Goal: Answer question/provide support: Share knowledge or assist other users

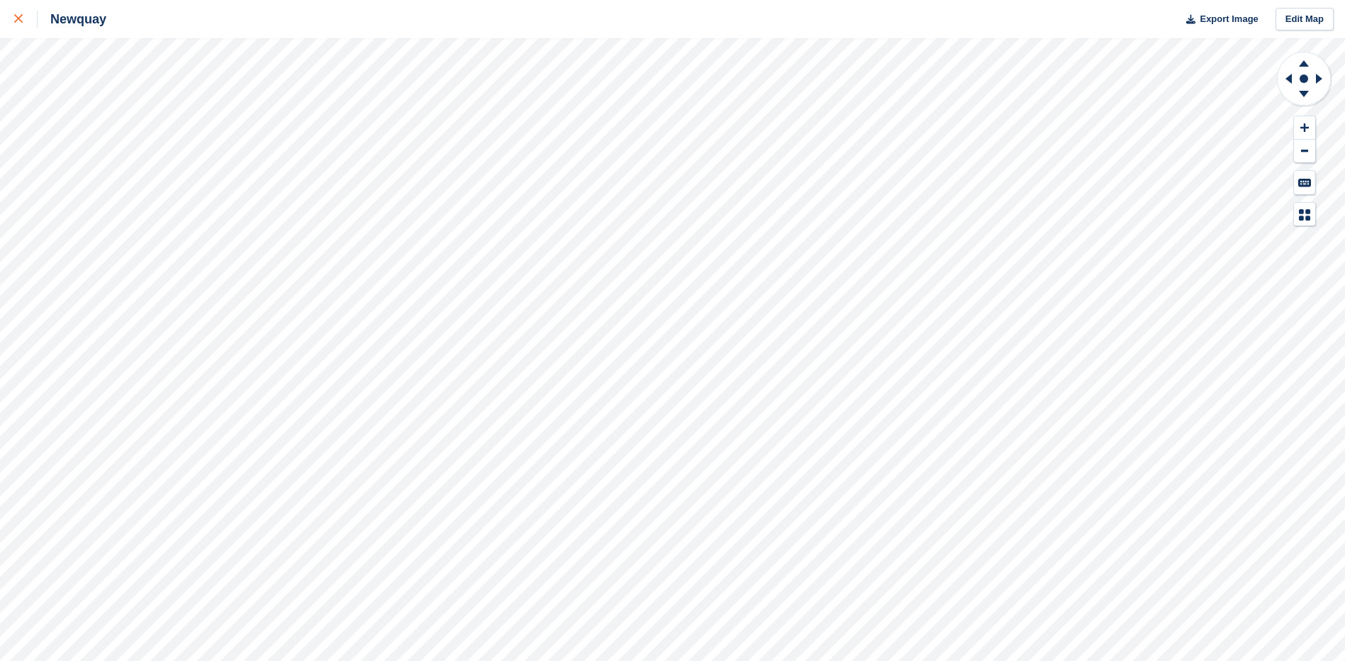
click at [19, 17] on icon at bounding box center [18, 18] width 9 height 9
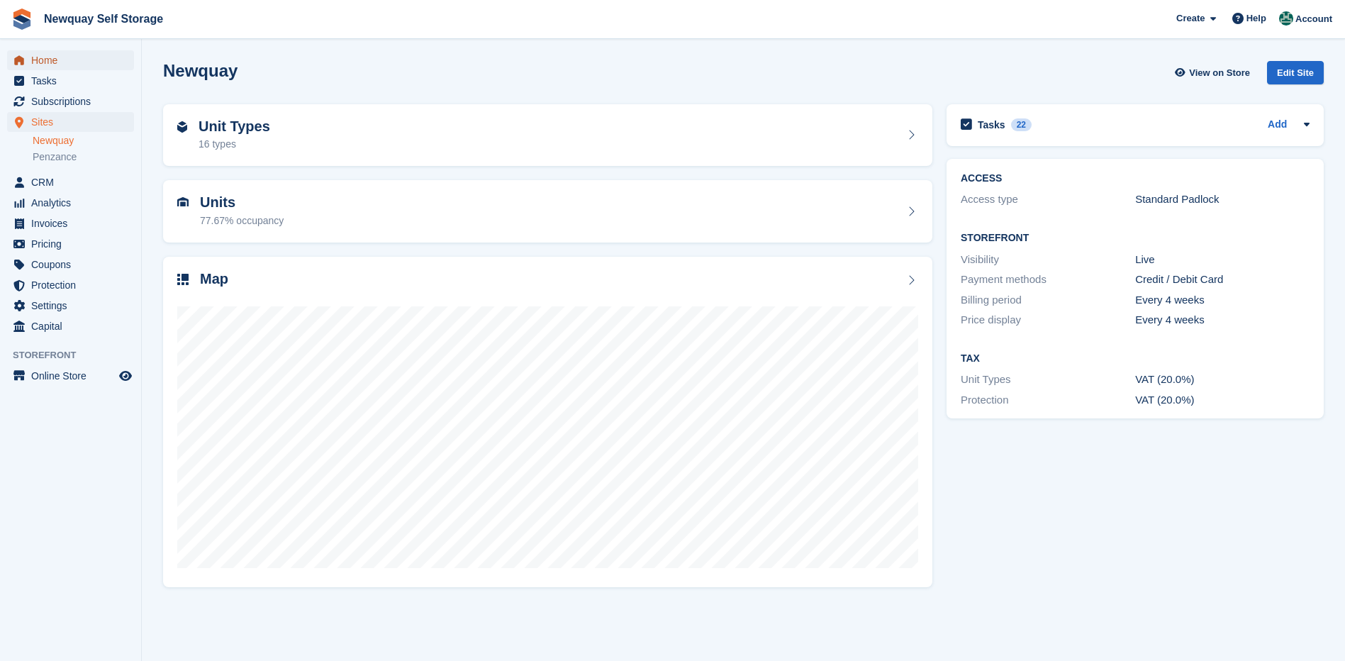
click at [45, 59] on span "Home" at bounding box center [73, 60] width 85 height 20
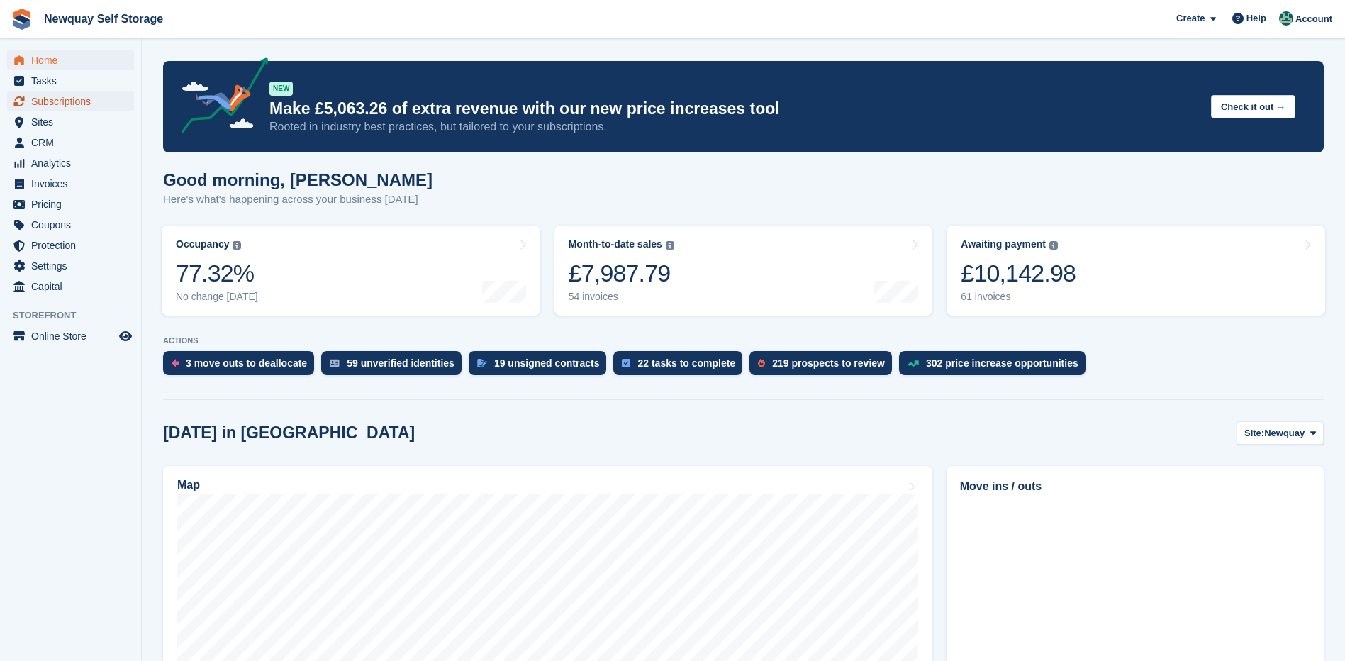
click at [53, 101] on span "Subscriptions" at bounding box center [73, 101] width 85 height 20
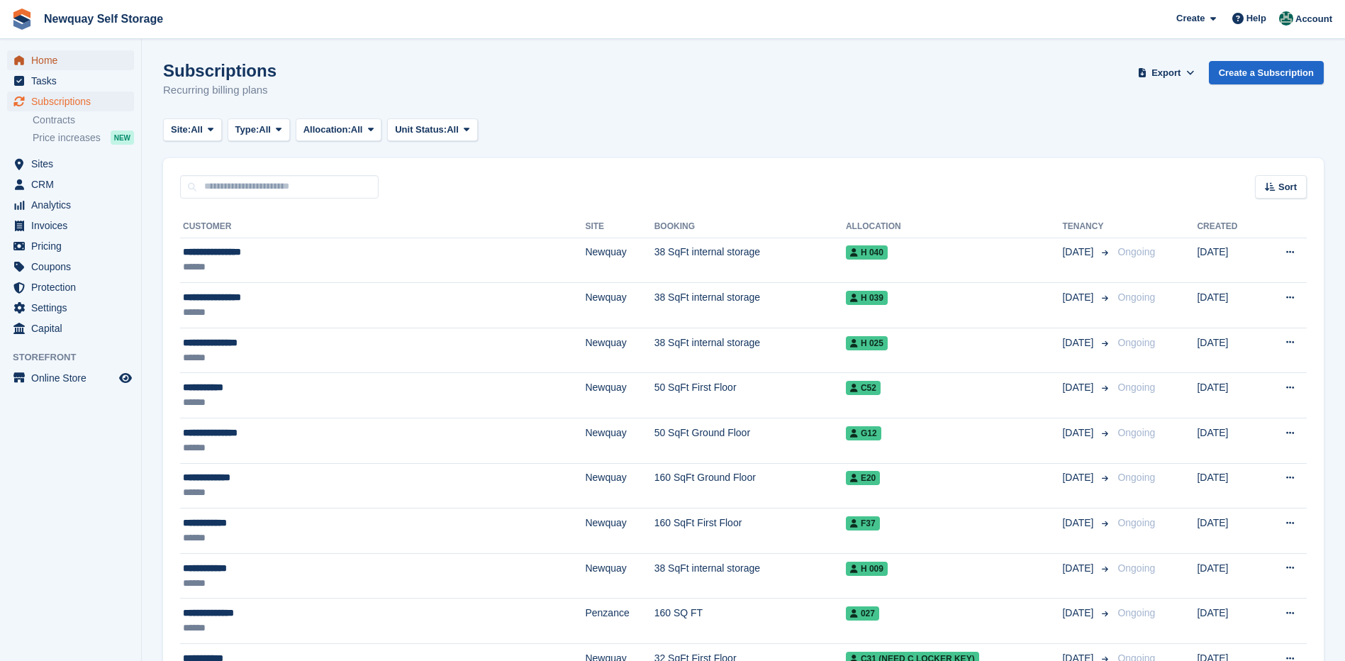
click at [43, 58] on span "Home" at bounding box center [73, 60] width 85 height 20
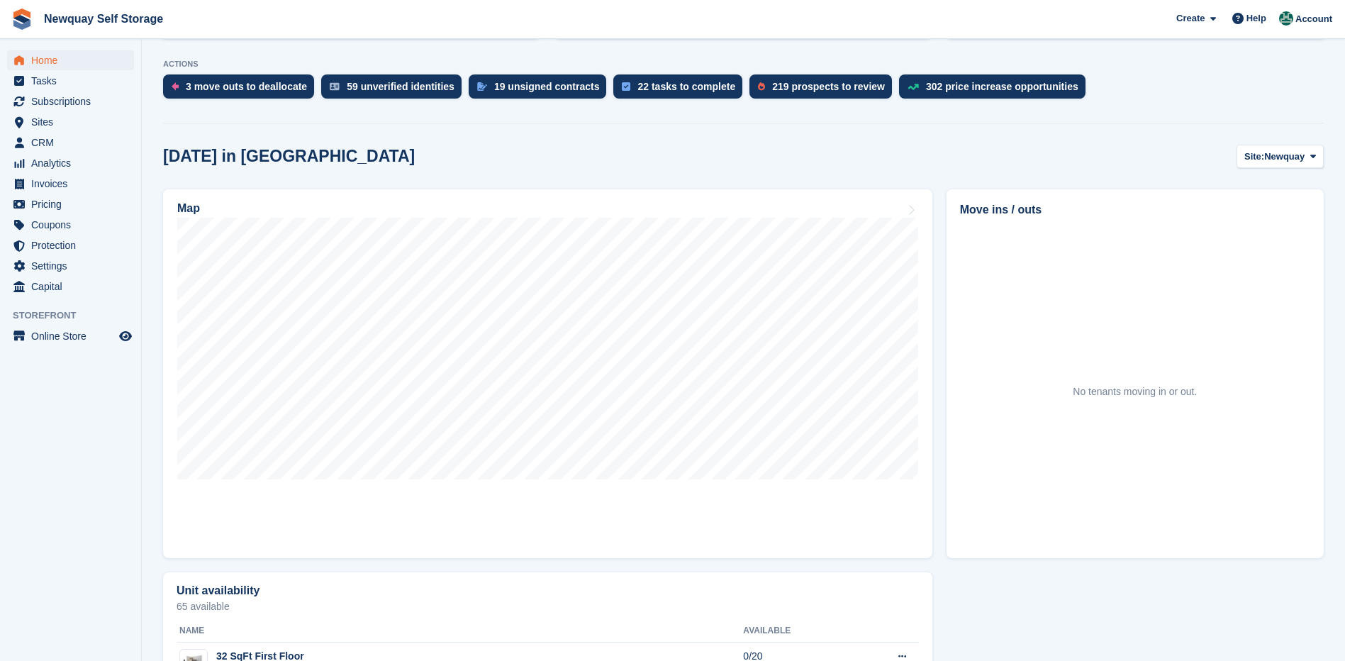
scroll to position [284, 0]
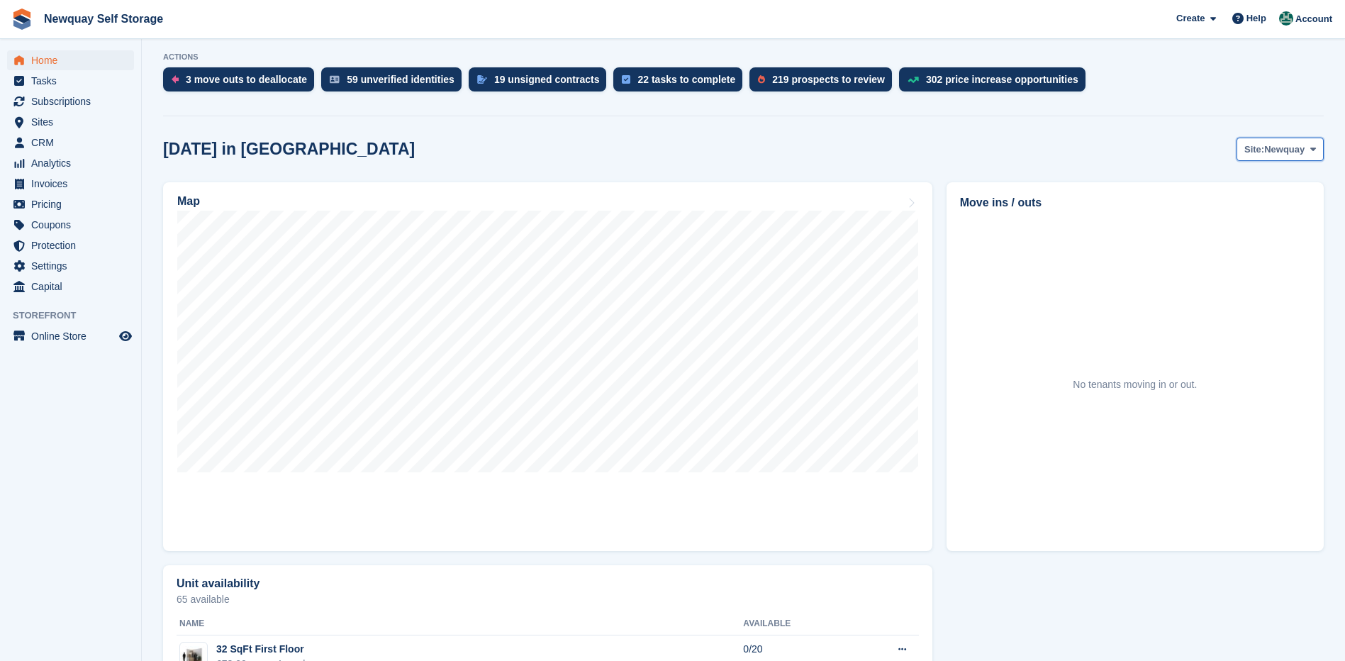
click at [1294, 149] on span "Newquay" at bounding box center [1284, 150] width 40 height 14
click at [1244, 212] on link "Penzance" at bounding box center [1255, 209] width 123 height 26
click at [1293, 150] on span "Penzance" at bounding box center [1283, 150] width 43 height 14
click at [1259, 176] on link "Newquay" at bounding box center [1255, 183] width 123 height 26
click at [56, 99] on span "Subscriptions" at bounding box center [73, 101] width 85 height 20
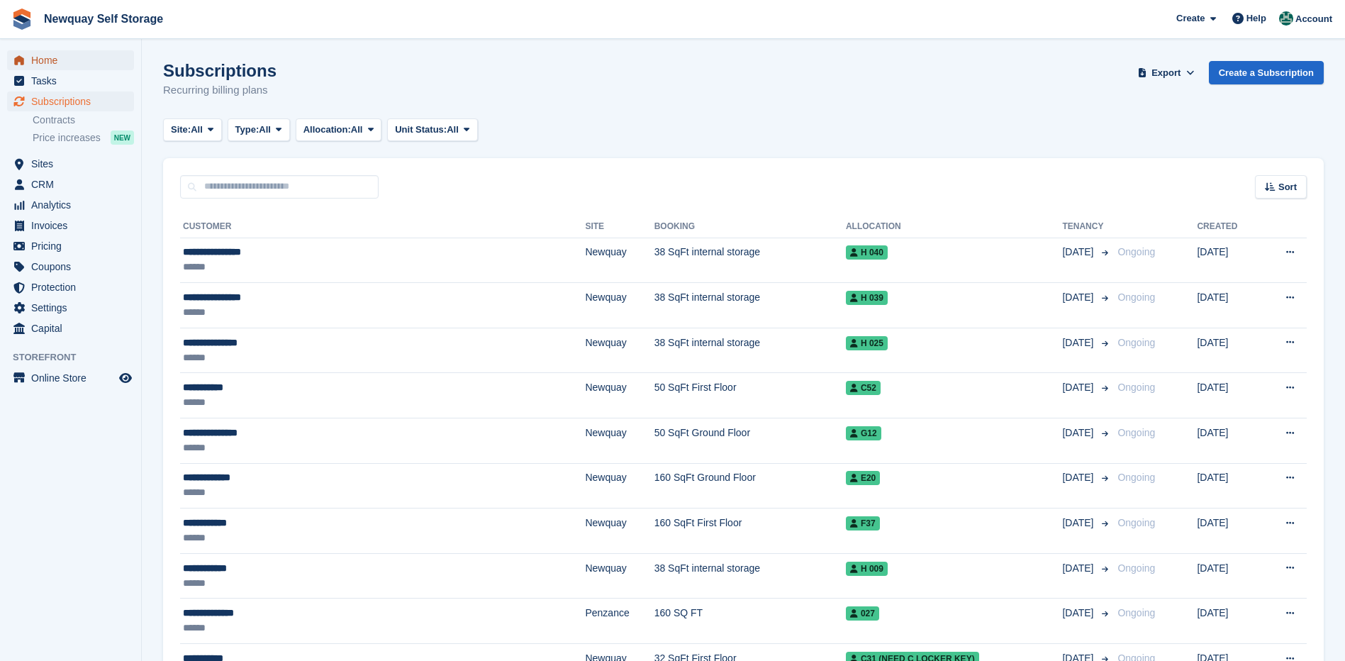
click at [50, 60] on span "Home" at bounding box center [73, 60] width 85 height 20
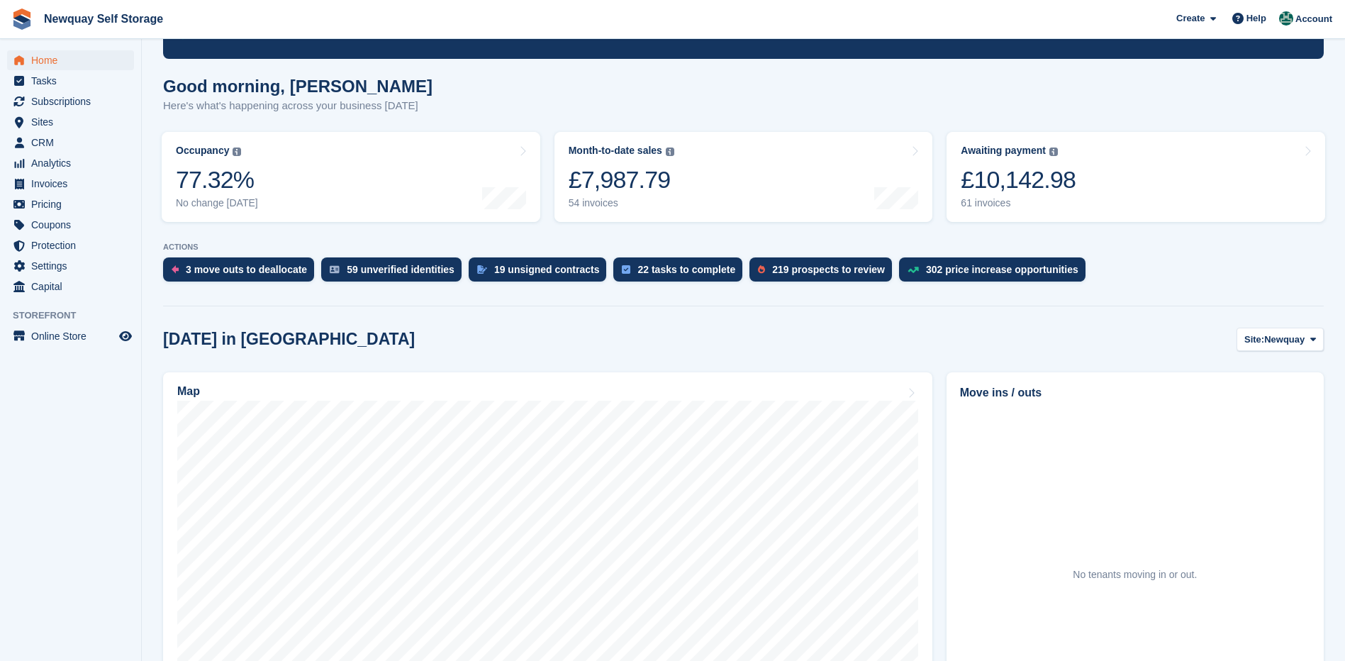
scroll to position [213, 0]
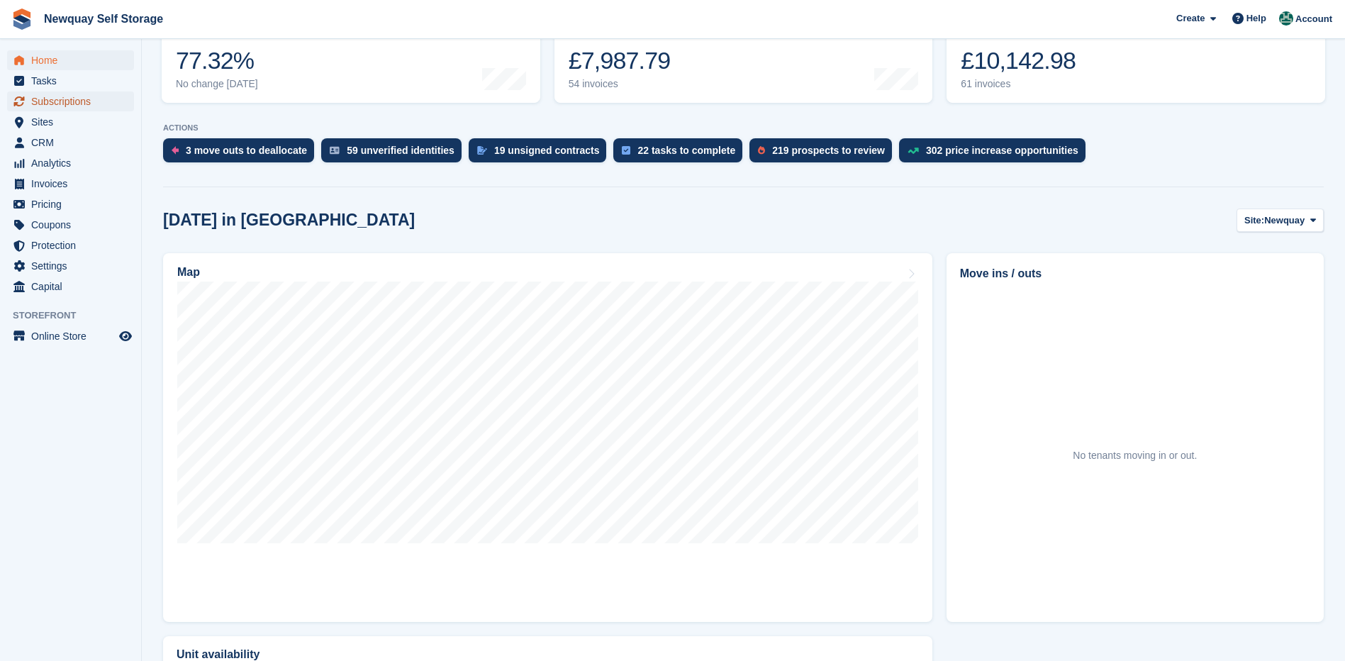
click at [58, 102] on span "Subscriptions" at bounding box center [73, 101] width 85 height 20
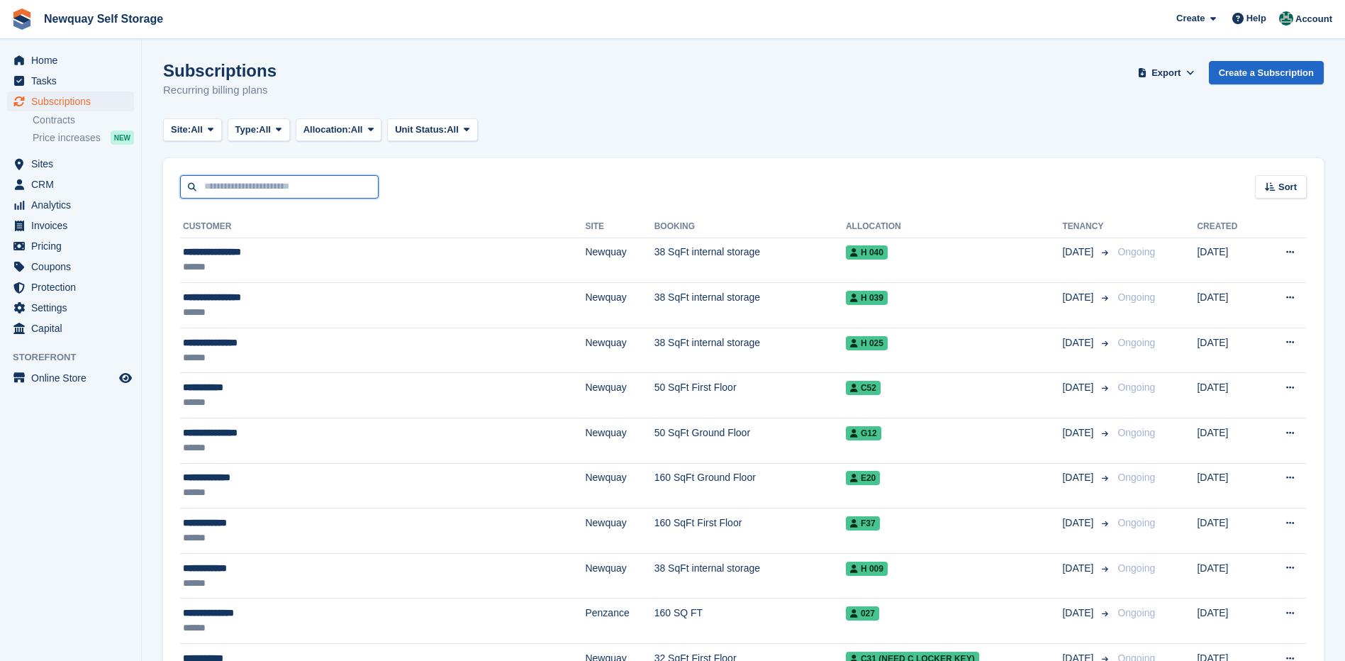
click at [360, 186] on input "text" at bounding box center [279, 186] width 199 height 23
type input "******"
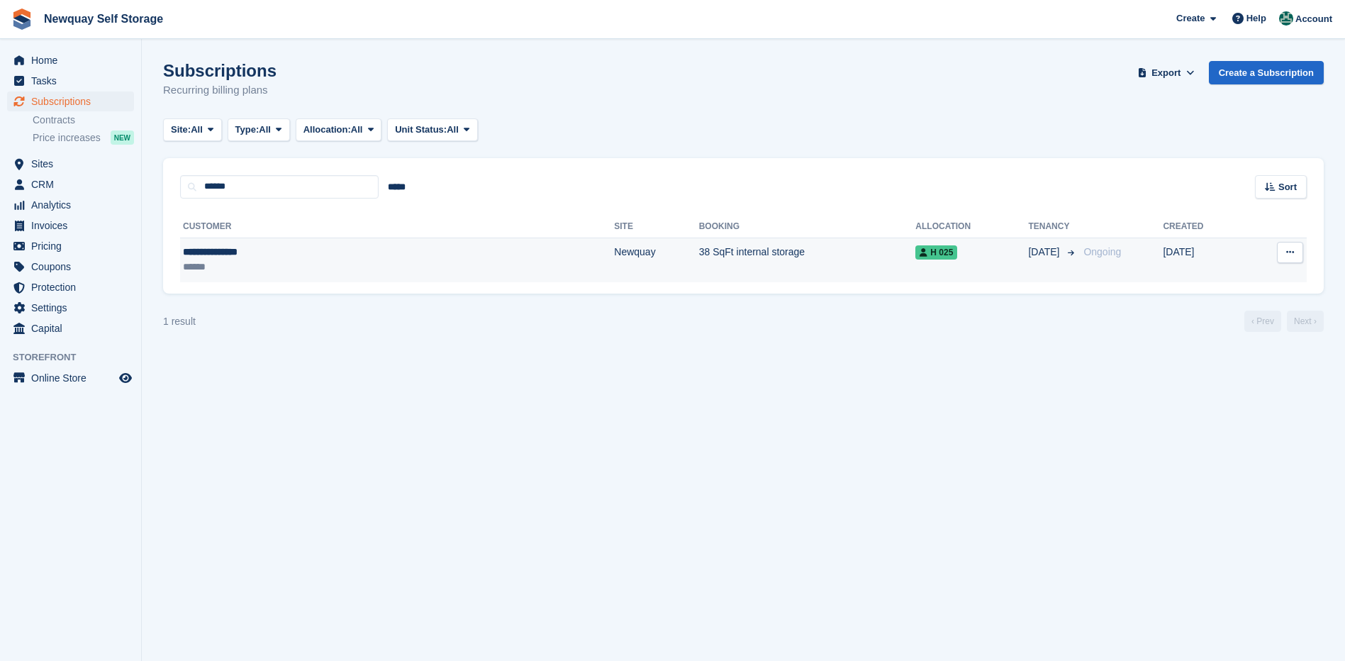
click at [233, 252] on div "**********" at bounding box center [287, 252] width 209 height 15
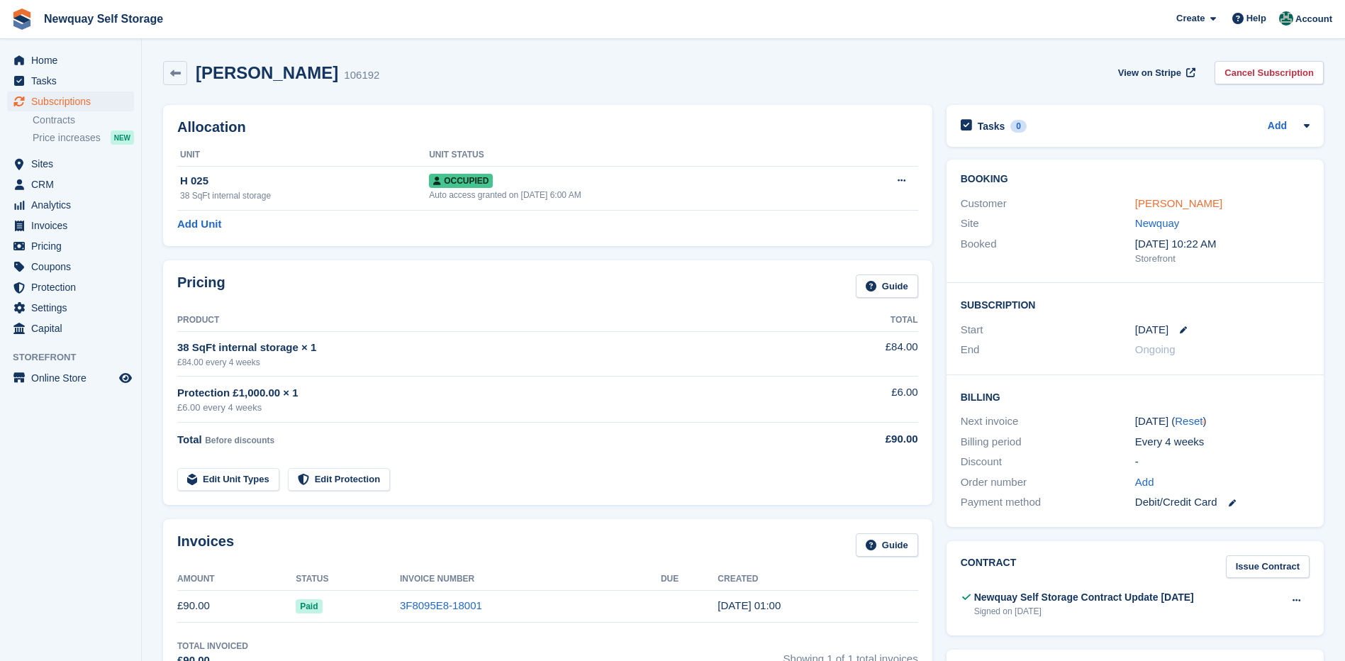
click at [1194, 204] on link "[PERSON_NAME]" at bounding box center [1178, 203] width 87 height 12
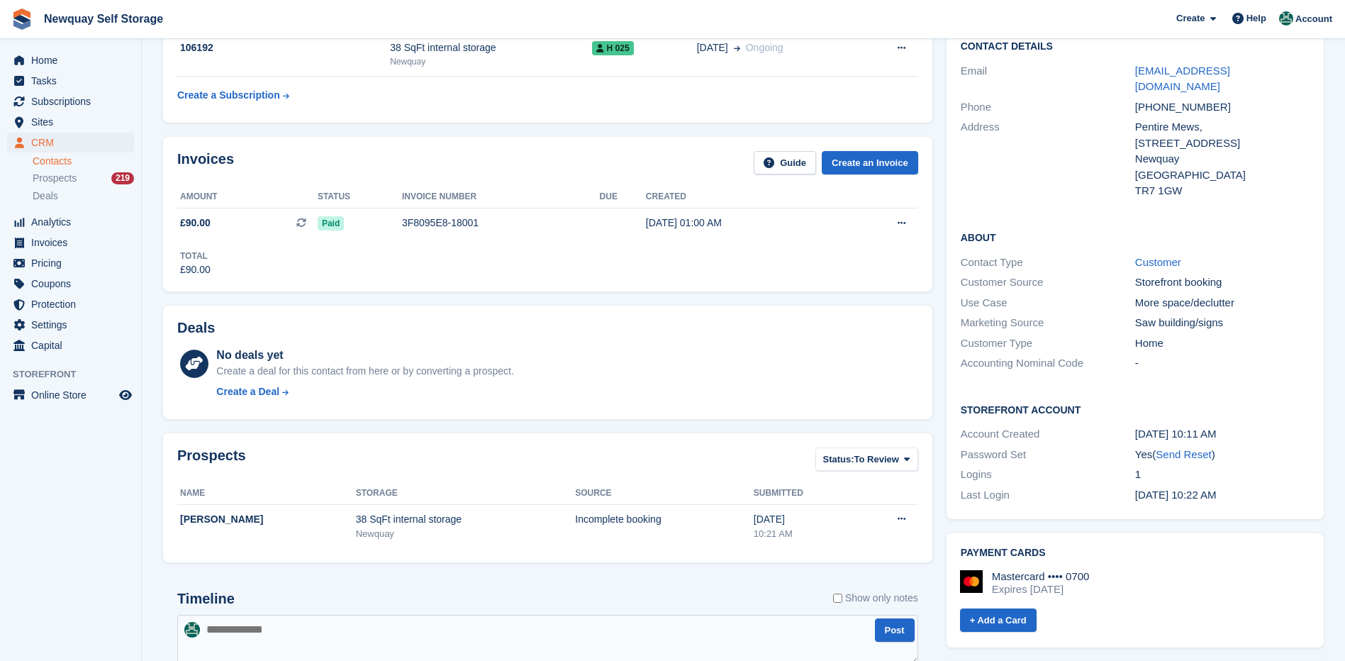
scroll to position [233, 0]
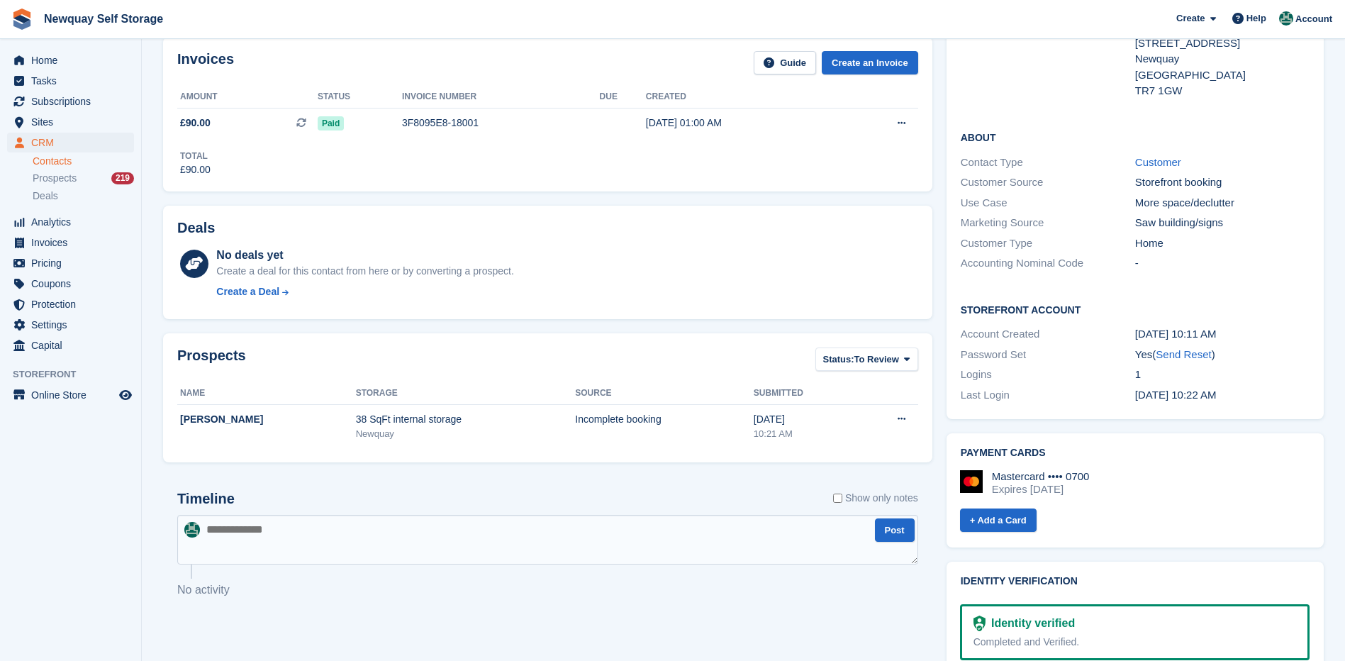
click at [420, 528] on textarea at bounding box center [547, 540] width 741 height 50
type textarea "*"
type textarea "**********"
click at [895, 529] on button "Post" at bounding box center [895, 529] width 40 height 23
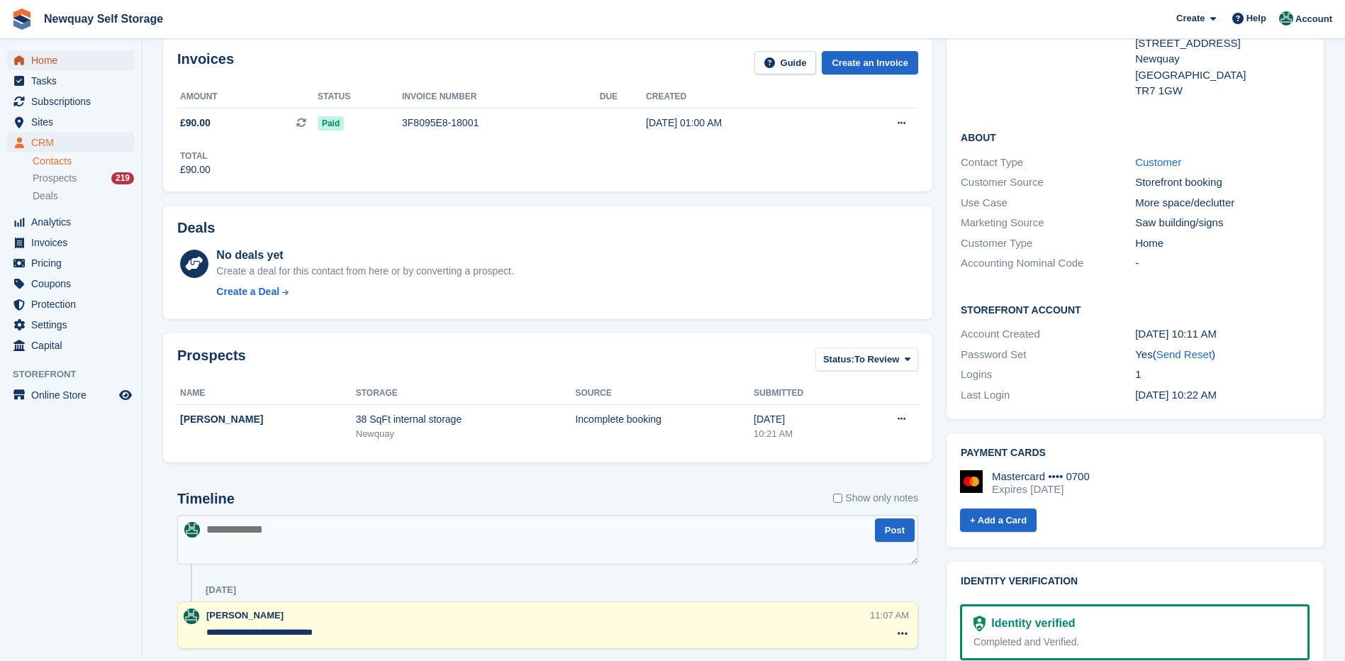
click at [48, 55] on span "Home" at bounding box center [73, 60] width 85 height 20
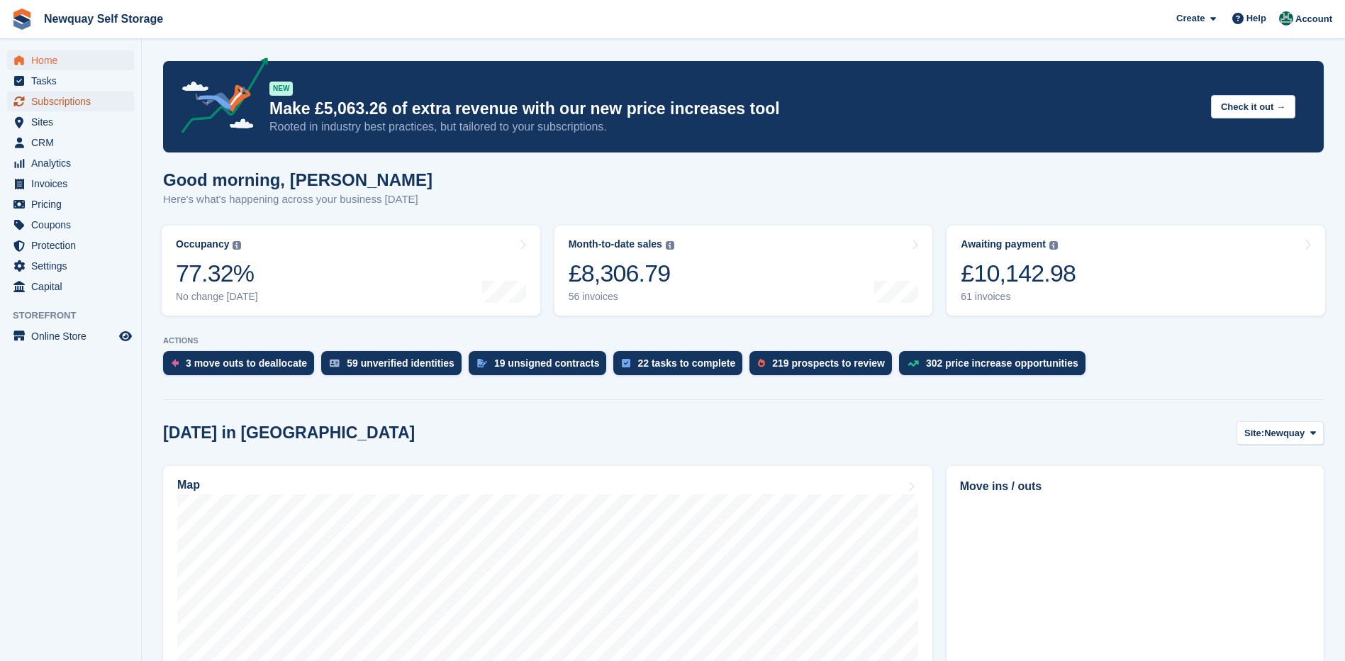
click at [40, 100] on span "Subscriptions" at bounding box center [73, 101] width 85 height 20
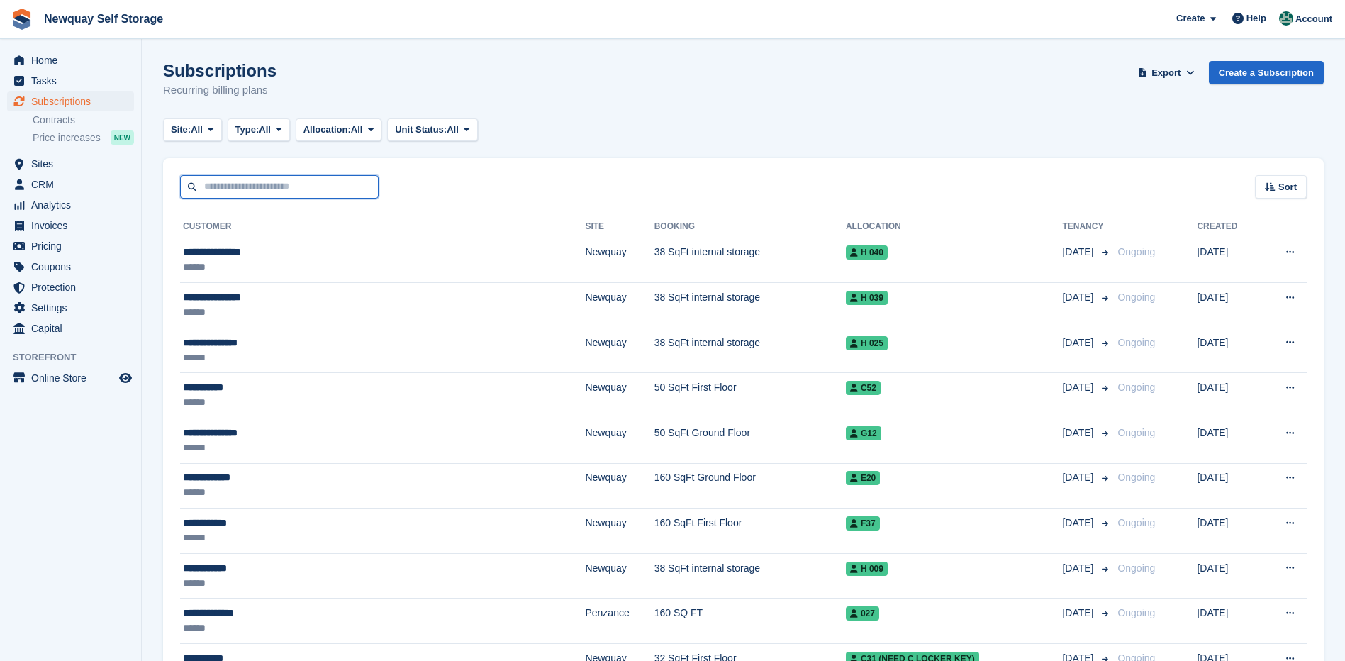
click at [337, 187] on input "text" at bounding box center [279, 186] width 199 height 23
type input "********"
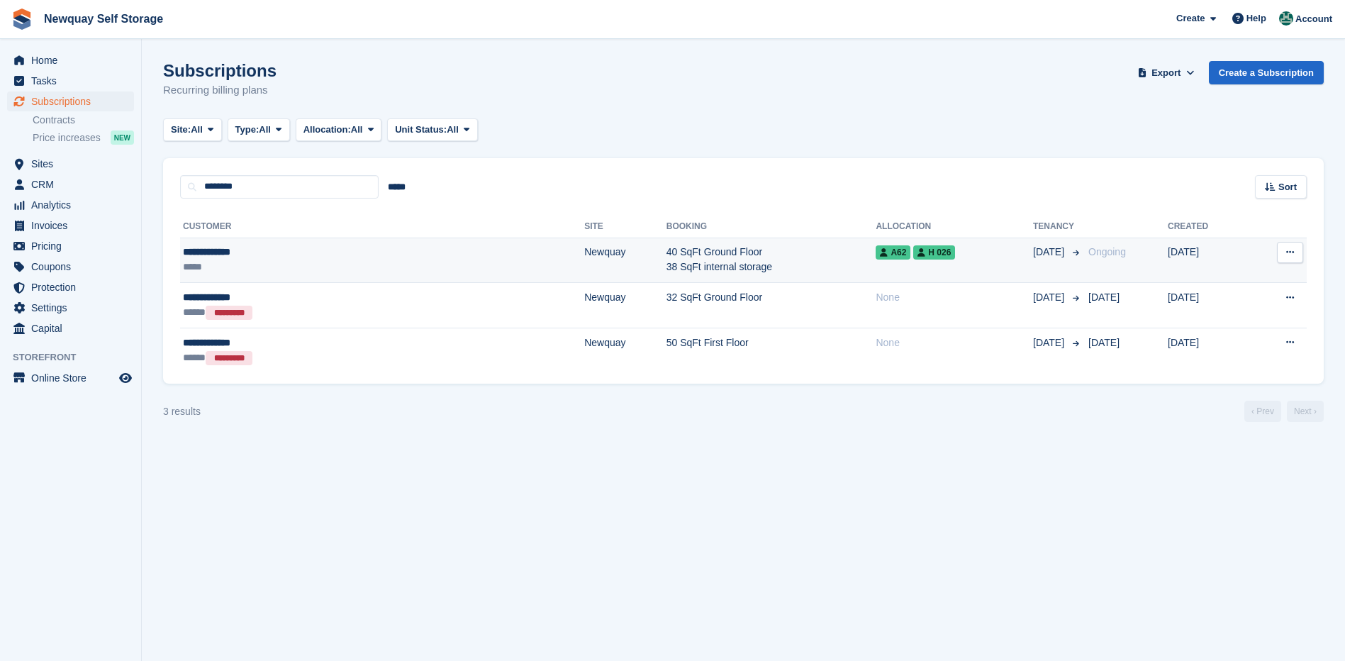
click at [235, 252] on div "**********" at bounding box center [283, 252] width 201 height 15
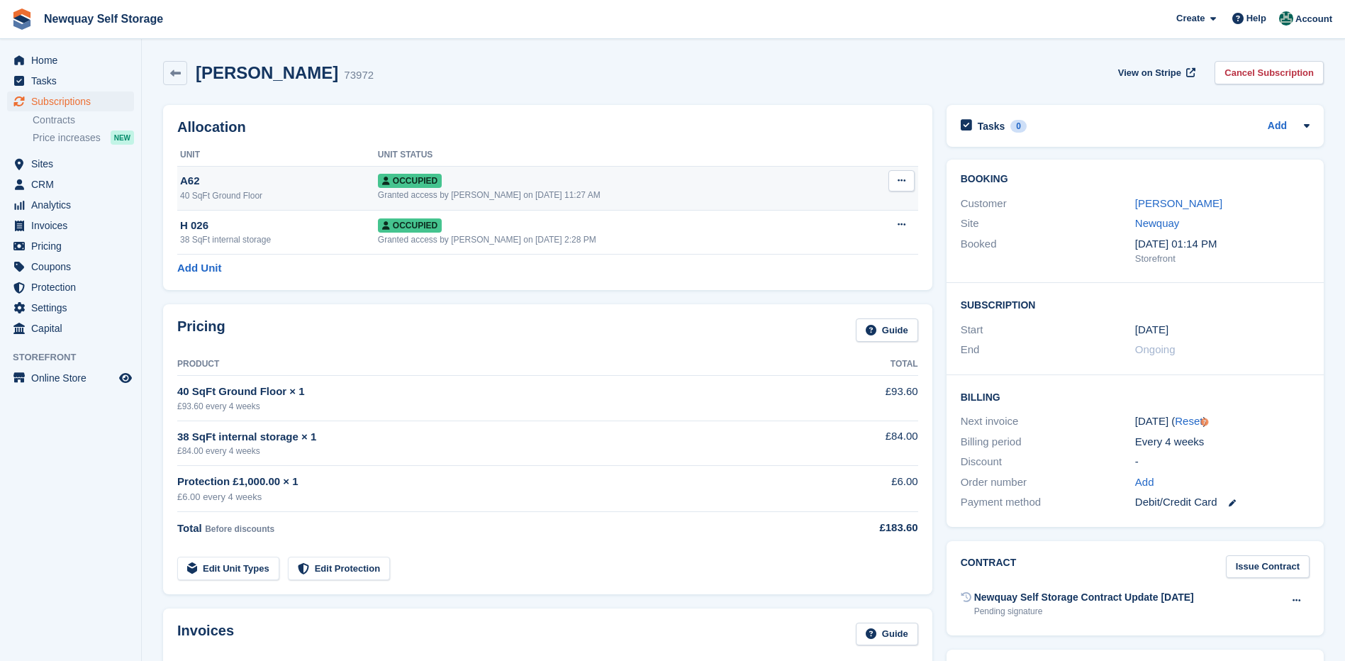
click at [442, 176] on span "Occupied" at bounding box center [410, 181] width 64 height 14
click at [1187, 206] on link "[PERSON_NAME]" at bounding box center [1178, 203] width 87 height 12
click at [1203, 208] on link "[PERSON_NAME]" at bounding box center [1178, 203] width 87 height 12
